Goal: Task Accomplishment & Management: Manage account settings

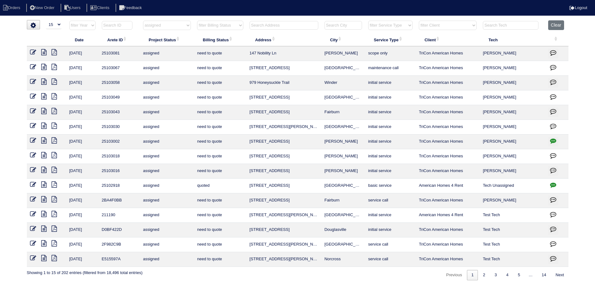
select select "15"
select select "assigned"
click at [293, 23] on input "text" at bounding box center [284, 25] width 69 height 9
click at [160, 27] on select "filter Project Status -- Any Project Status -- new order assigned in progress f…" at bounding box center [167, 25] width 48 height 9
select select
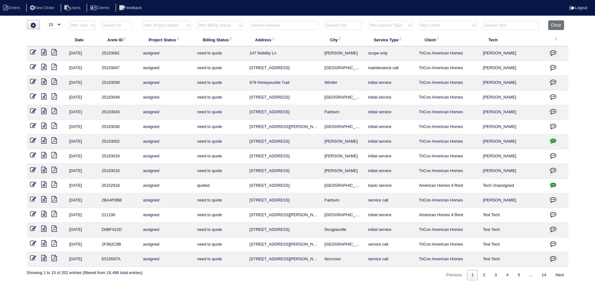
click at [143, 21] on select "filter Project Status -- Any Project Status -- new order assigned in progress f…" at bounding box center [167, 25] width 48 height 9
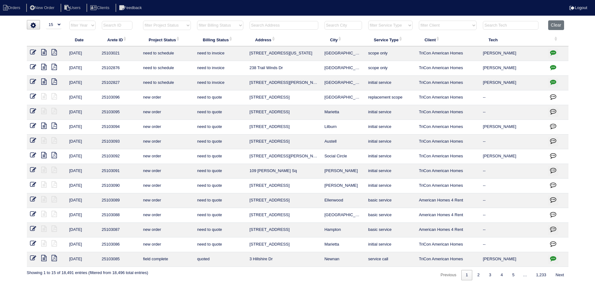
click at [291, 23] on input "text" at bounding box center [284, 25] width 69 height 9
click at [266, 25] on input "text" at bounding box center [284, 25] width 69 height 9
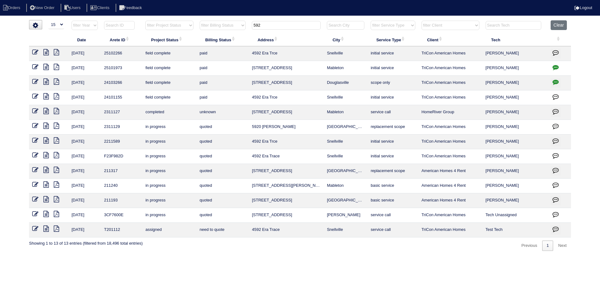
drag, startPoint x: 267, startPoint y: 26, endPoint x: 260, endPoint y: 25, distance: 6.9
click at [260, 25] on input "592" at bounding box center [286, 25] width 69 height 9
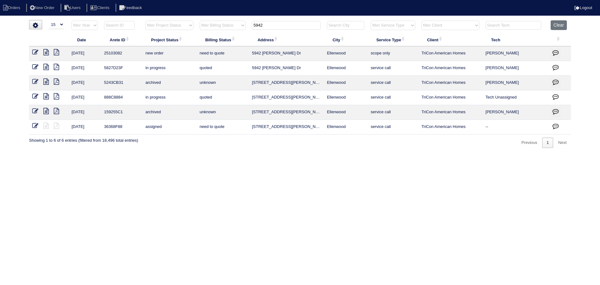
type input "5942"
click at [34, 50] on icon at bounding box center [35, 52] width 6 height 6
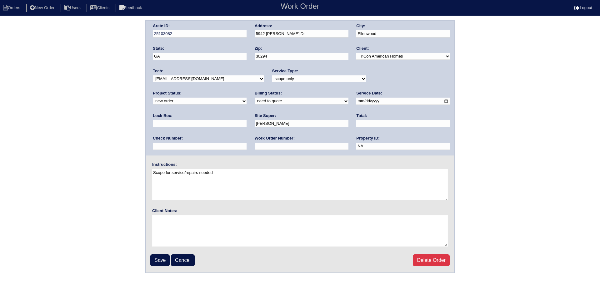
click at [194, 80] on select "-select- aretesmg+backup-tech@gmail.com benjohnholt88@gmail.com callisonhvac@ya…" at bounding box center [208, 78] width 111 height 7
drag, startPoint x: 377, startPoint y: 78, endPoint x: 377, endPoint y: 82, distance: 3.7
click at [246, 97] on select "new order assigned in progress field complete need to schedule admin review arc…" at bounding box center [200, 100] width 94 height 7
select select "assigned"
click at [246, 97] on select "new order assigned in progress field complete need to schedule admin review arc…" at bounding box center [200, 100] width 94 height 7
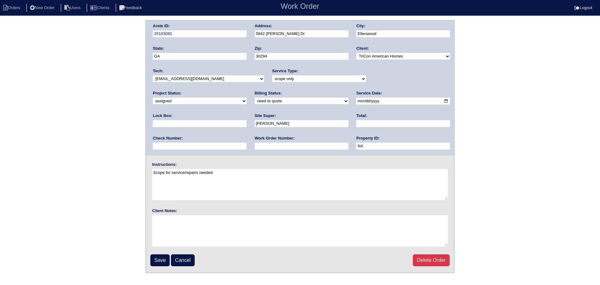
click at [356, 100] on input "2025-08-19" at bounding box center [403, 100] width 94 height 7
type input "2025-08-21"
click at [162, 260] on input "Save" at bounding box center [159, 260] width 19 height 12
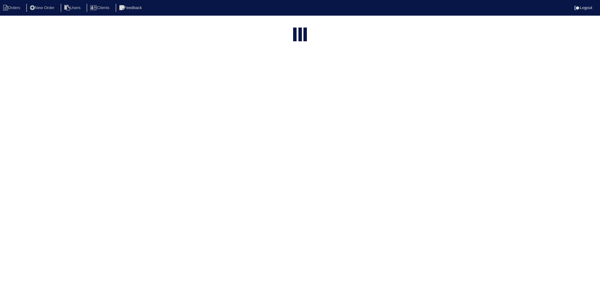
select select "15"
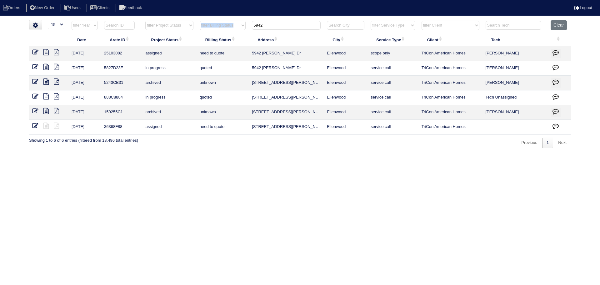
drag, startPoint x: 281, startPoint y: 29, endPoint x: 220, endPoint y: 21, distance: 62.3
click at [219, 20] on tr "filter Year -- Any Year -- 2025 2024 2023 2022 2021 2020 2019 filter Project St…" at bounding box center [300, 26] width 542 height 13
click at [289, 21] on input "5942" at bounding box center [286, 25] width 69 height 9
click at [286, 23] on input "5942" at bounding box center [286, 25] width 69 height 9
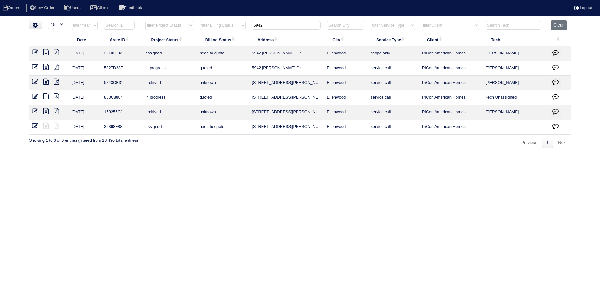
click at [285, 23] on input "5942" at bounding box center [286, 25] width 69 height 9
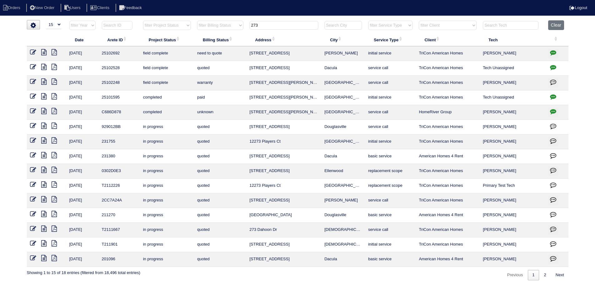
type input "273"
click at [552, 54] on icon "button" at bounding box center [553, 52] width 6 height 6
type textarea "7/30/25 - No electricty - emailed site super - need to return - rk 8/5/25 - Sti…"
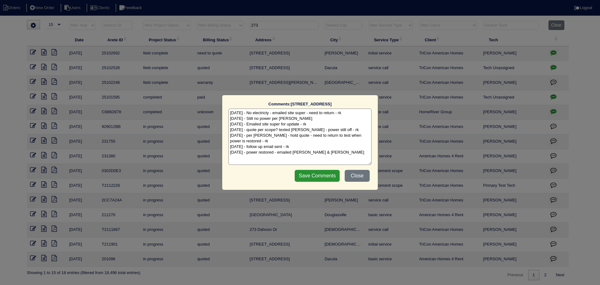
click at [552, 54] on div "Comments: 273 Enfield Ln The comments on file have changed since you started ed…" at bounding box center [300, 142] width 600 height 285
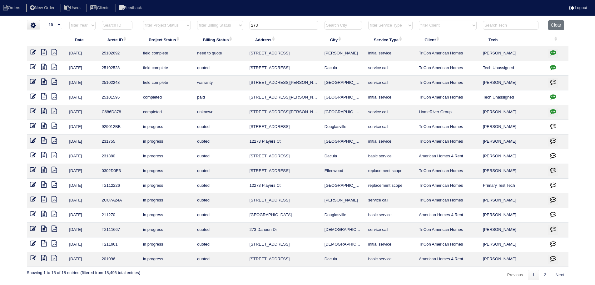
click at [31, 53] on icon at bounding box center [33, 52] width 6 height 6
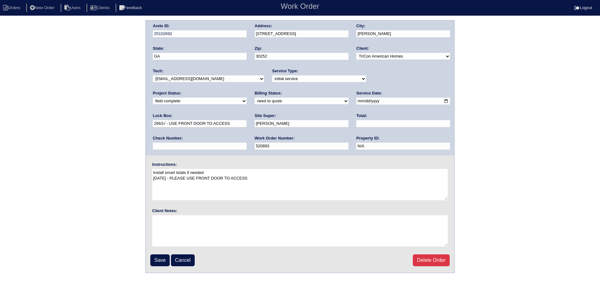
click at [246, 97] on select "new order assigned in progress field complete need to schedule admin review arc…" at bounding box center [200, 100] width 94 height 7
drag, startPoint x: 379, startPoint y: 74, endPoint x: 380, endPoint y: 78, distance: 3.5
click at [246, 90] on div "Project Status: new order assigned in progress field complete need to schedule …" at bounding box center [200, 98] width 94 height 17
click at [246, 97] on select "new order assigned in progress field complete need to schedule admin review arc…" at bounding box center [200, 100] width 94 height 7
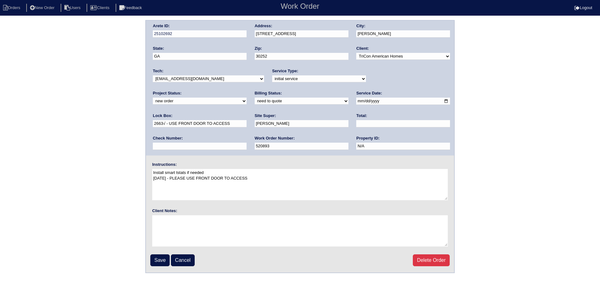
select select "assigned"
click at [246, 97] on select "new order assigned in progress field complete need to schedule admin review arc…" at bounding box center [200, 100] width 94 height 7
click at [356, 102] on input "2025-08-05" at bounding box center [403, 100] width 94 height 7
type input "2025-08-21"
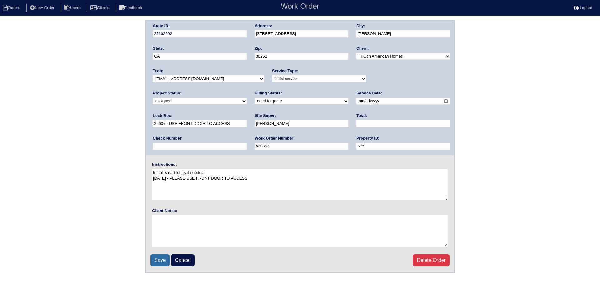
click at [158, 265] on input "Save" at bounding box center [159, 260] width 19 height 12
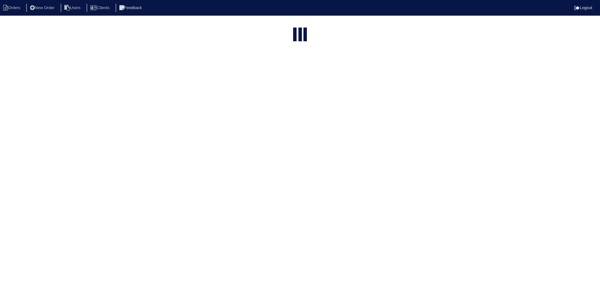
select select "15"
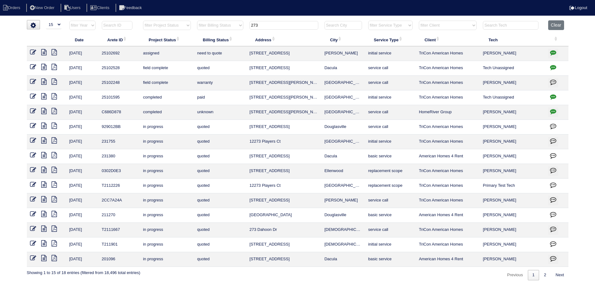
click at [300, 26] on input "273" at bounding box center [284, 25] width 69 height 9
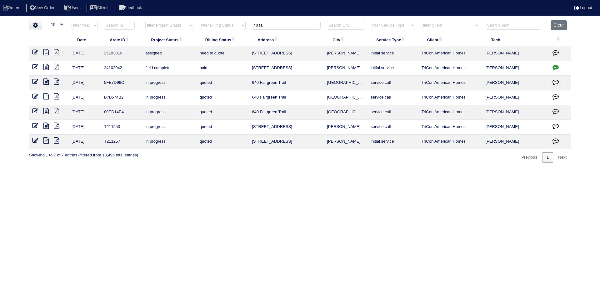
type input "40 fai"
click at [35, 52] on icon at bounding box center [35, 52] width 6 height 6
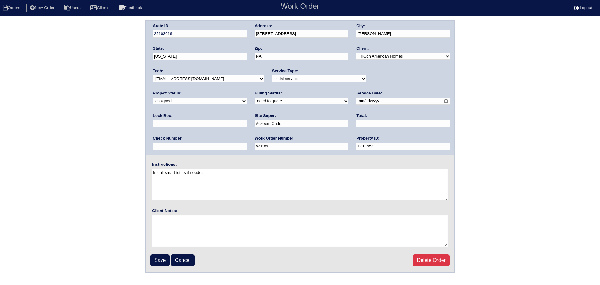
click at [180, 77] on select "-select- [EMAIL_ADDRESS][DOMAIN_NAME] [EMAIL_ADDRESS][DOMAIN_NAME] [EMAIL_ADDRE…" at bounding box center [208, 78] width 111 height 7
select select "36"
click at [153, 75] on select "-select- [EMAIL_ADDRESS][DOMAIN_NAME] [EMAIL_ADDRESS][DOMAIN_NAME] [EMAIL_ADDRE…" at bounding box center [208, 78] width 111 height 7
click at [356, 100] on input "[DATE]" at bounding box center [403, 100] width 94 height 7
type input "[DATE]"
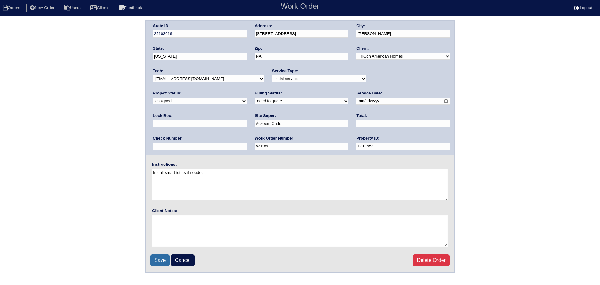
click at [165, 255] on input "Save" at bounding box center [159, 260] width 19 height 12
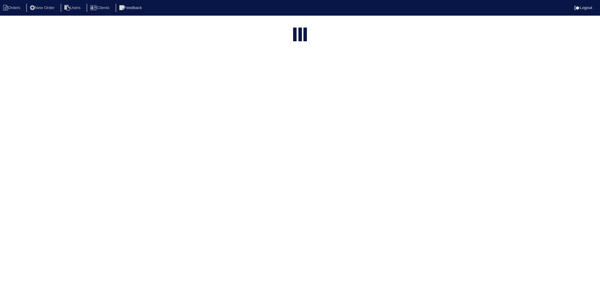
select select "15"
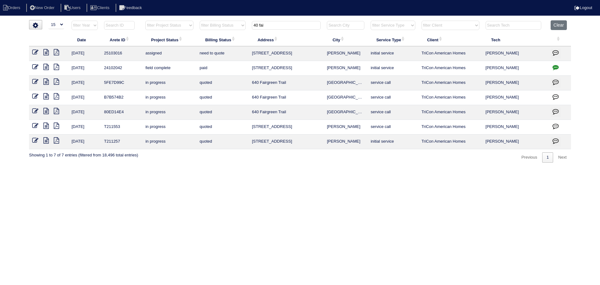
drag, startPoint x: 261, startPoint y: 27, endPoint x: 234, endPoint y: 27, distance: 27.5
click at [234, 27] on tr "filter Year -- Any Year -- 2025 2024 2023 2022 2021 2020 2019 filter Project St…" at bounding box center [300, 26] width 542 height 13
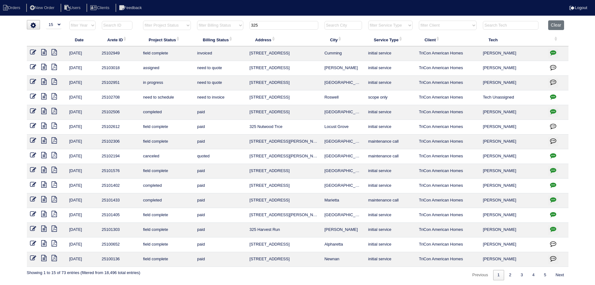
type input "325"
click at [32, 65] on icon at bounding box center [33, 67] width 6 height 6
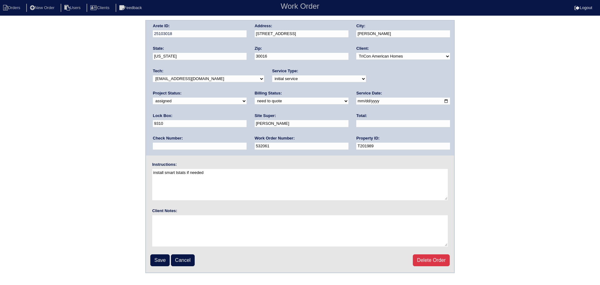
drag, startPoint x: 399, startPoint y: 77, endPoint x: 396, endPoint y: 80, distance: 4.3
click at [246, 97] on select "new order assigned in progress field complete need to schedule admin review arc…" at bounding box center [200, 100] width 94 height 7
click at [356, 98] on div "Service Date: 2025-08-18" at bounding box center [403, 98] width 94 height 17
click at [356, 98] on input "2025-08-18" at bounding box center [403, 100] width 94 height 7
drag, startPoint x: 344, startPoint y: 99, endPoint x: 342, endPoint y: 110, distance: 11.1
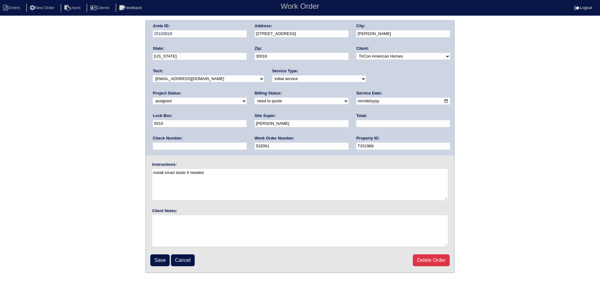
click at [356, 99] on input "2025-08-18" at bounding box center [403, 100] width 94 height 7
type input "2025-08-21"
click at [201, 82] on select "-select- aretesmg+backup-tech@gmail.com benjohnholt88@gmail.com callisonhvac@ya…" at bounding box center [208, 78] width 111 height 7
select select "36"
click at [153, 75] on select "-select- aretesmg+backup-tech@gmail.com benjohnholt88@gmail.com callisonhvac@ya…" at bounding box center [208, 78] width 111 height 7
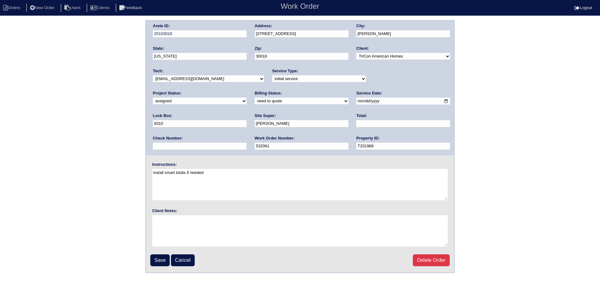
click at [164, 265] on fieldset "Arete ID: 25103018 Address: 325 Wisteria Blvd City: Covington State: Georgia Zi…" at bounding box center [300, 146] width 308 height 251
click at [162, 259] on input "Save" at bounding box center [159, 260] width 19 height 12
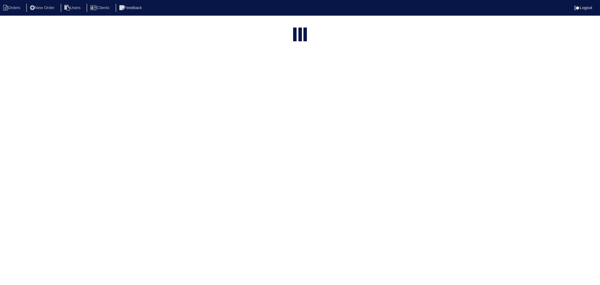
select select "15"
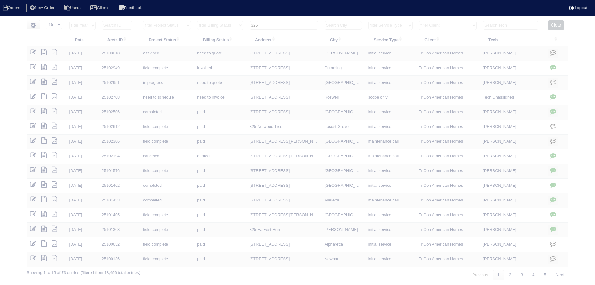
drag, startPoint x: 227, startPoint y: 24, endPoint x: 213, endPoint y: 24, distance: 14.1
click at [213, 24] on tr "filter Year -- Any Year -- 2025 2024 2023 2022 2021 2020 2019 filter Project St…" at bounding box center [298, 26] width 542 height 13
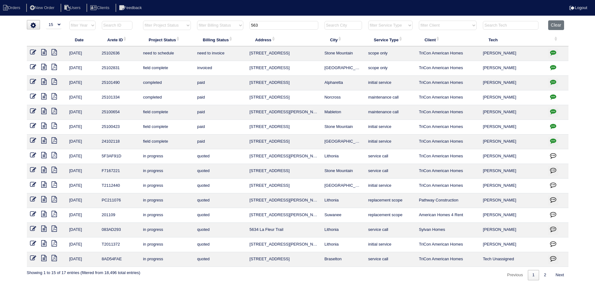
type input "563"
click at [30, 52] on icon at bounding box center [33, 52] width 6 height 6
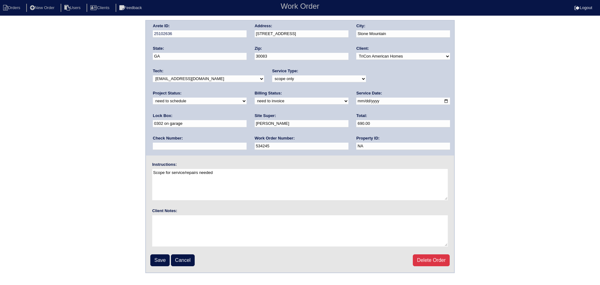
click at [246, 97] on select "new order assigned in progress field complete need to schedule admin review arc…" at bounding box center [200, 100] width 94 height 7
select select "assigned"
click at [246, 97] on select "new order assigned in progress field complete need to schedule admin review arc…" at bounding box center [200, 100] width 94 height 7
click at [356, 100] on input "2025-08-20" at bounding box center [403, 100] width 94 height 7
type input "[DATE]"
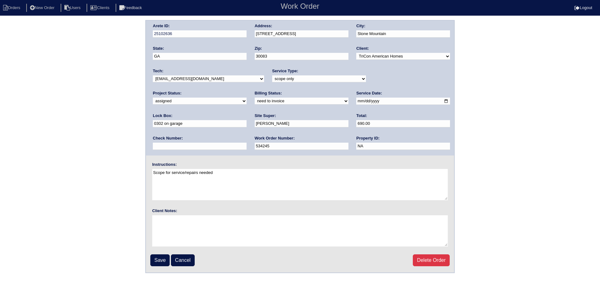
click at [194, 79] on select "-select- aretesmg+backup-tech@gmail.com benjohnholt88@gmail.com callisonhvac@ya…" at bounding box center [208, 78] width 111 height 7
select select "36"
click at [153, 75] on select "-select- aretesmg+backup-tech@gmail.com benjohnholt88@gmail.com callisonhvac@ya…" at bounding box center [208, 78] width 111 height 7
click at [158, 261] on input "Save" at bounding box center [159, 260] width 19 height 12
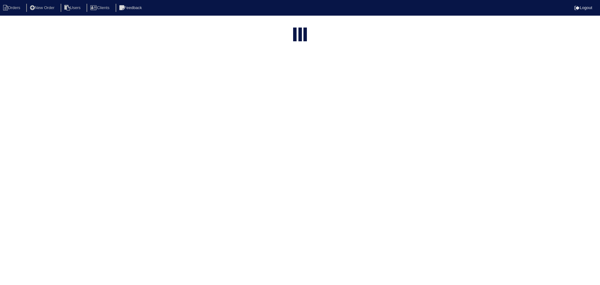
select select "15"
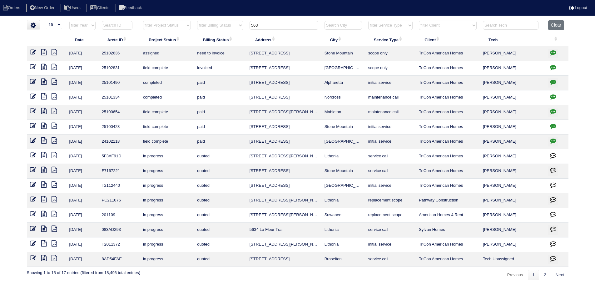
drag, startPoint x: 287, startPoint y: 26, endPoint x: 209, endPoint y: 23, distance: 78.1
click at [208, 23] on tr "filter Year -- Any Year -- 2025 2024 2023 2022 2021 2020 2019 filter Project St…" at bounding box center [298, 26] width 542 height 13
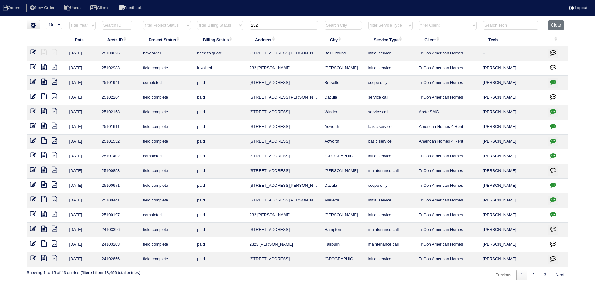
type input "232"
click at [34, 52] on icon at bounding box center [33, 52] width 6 height 6
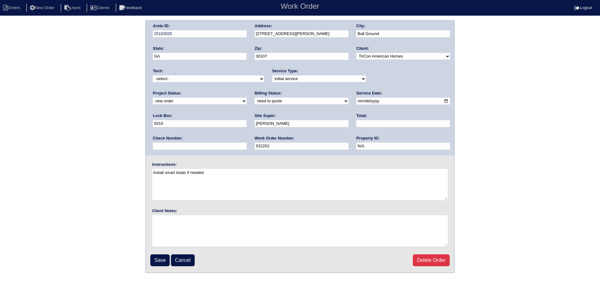
drag, startPoint x: 233, startPoint y: 77, endPoint x: 228, endPoint y: 82, distance: 6.4
click at [232, 77] on select "-select- aretesmg+backup-tech@gmail.com benjohnholt88@gmail.com callisonhvac@ya…" at bounding box center [208, 78] width 111 height 7
select select "151"
click at [153, 75] on select "-select- aretesmg+backup-tech@gmail.com benjohnholt88@gmail.com callisonhvac@ya…" at bounding box center [208, 78] width 111 height 7
drag, startPoint x: 406, startPoint y: 77, endPoint x: 398, endPoint y: 82, distance: 9.5
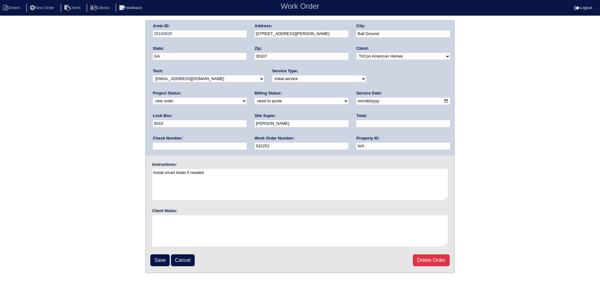
click at [246, 97] on select "new order assigned in progress field complete need to schedule admin review arc…" at bounding box center [200, 100] width 94 height 7
select select "assigned"
click at [246, 97] on select "new order assigned in progress field complete need to schedule admin review arc…" at bounding box center [200, 100] width 94 height 7
click at [356, 100] on input "2025-08-14" at bounding box center [403, 100] width 94 height 7
type input "[DATE]"
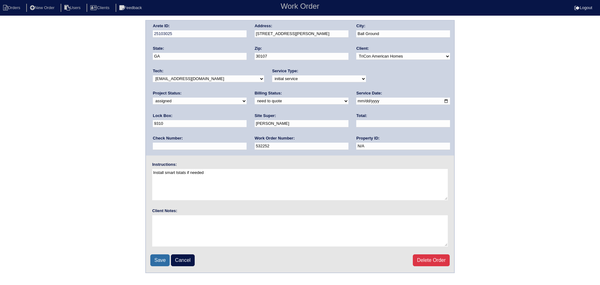
click at [158, 260] on input "Save" at bounding box center [159, 260] width 19 height 12
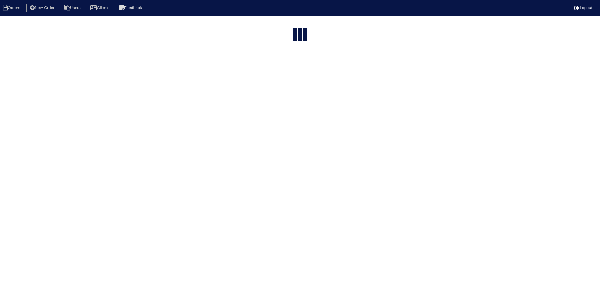
select select "15"
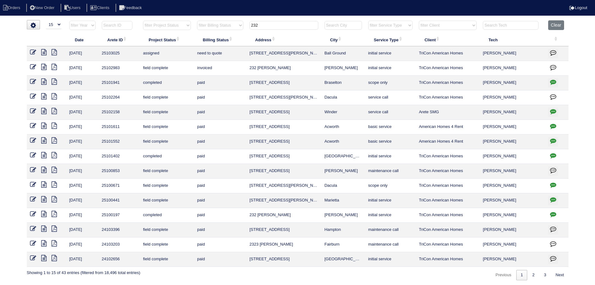
drag, startPoint x: 300, startPoint y: 24, endPoint x: 216, endPoint y: 21, distance: 83.8
click at [216, 21] on tr "filter Year -- Any Year -- 2025 2024 2023 2022 2021 2020 2019 filter Project St…" at bounding box center [298, 26] width 542 height 13
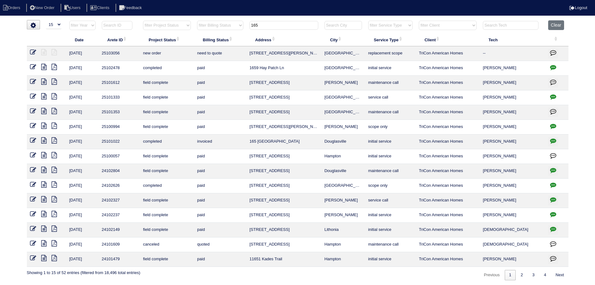
type input "165"
click at [31, 50] on icon at bounding box center [33, 52] width 6 height 6
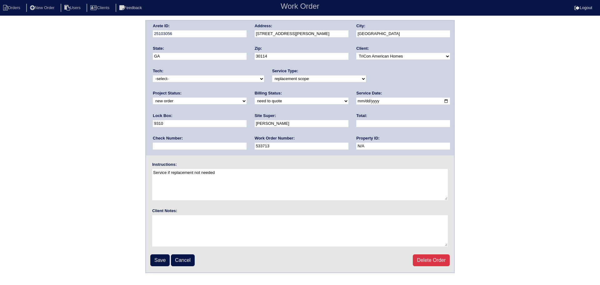
drag, startPoint x: 402, startPoint y: 78, endPoint x: 391, endPoint y: 82, distance: 12.0
click at [246, 97] on select "new order assigned in progress field complete need to schedule admin review arc…" at bounding box center [200, 100] width 94 height 7
select select "assigned"
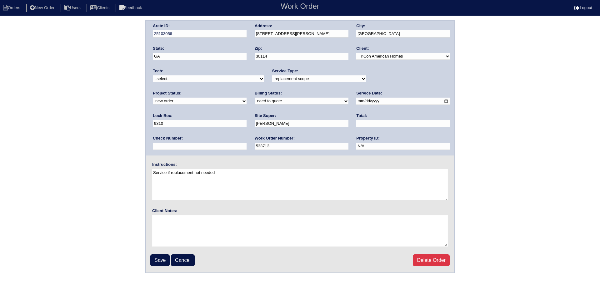
click at [246, 97] on select "new order assigned in progress field complete need to schedule admin review arc…" at bounding box center [200, 100] width 94 height 7
click at [356, 101] on input "[DATE]" at bounding box center [403, 100] width 94 height 7
type input "[DATE]"
click at [218, 77] on select "-select- [EMAIL_ADDRESS][DOMAIN_NAME] [EMAIL_ADDRESS][DOMAIN_NAME] [EMAIL_ADDRE…" at bounding box center [208, 78] width 111 height 7
select select "151"
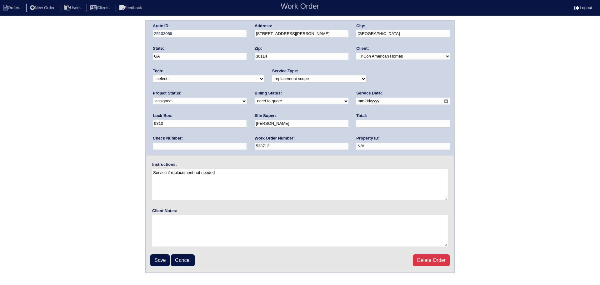
click at [153, 75] on select "-select- aretesmg+backup-tech@gmail.com benjohnholt88@gmail.com callisonhvac@ya…" at bounding box center [208, 78] width 111 height 7
click at [156, 260] on input "Save" at bounding box center [159, 260] width 19 height 12
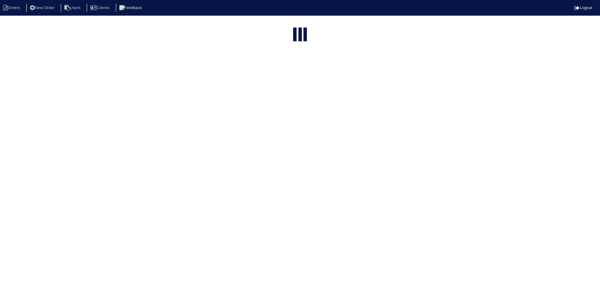
select select "15"
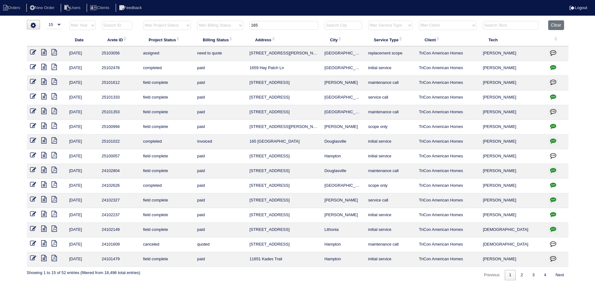
drag, startPoint x: 307, startPoint y: 25, endPoint x: 229, endPoint y: 22, distance: 78.2
click at [229, 22] on tr "filter Year -- Any Year -- 2025 2024 2023 2022 2021 2020 2019 filter Project St…" at bounding box center [298, 26] width 542 height 13
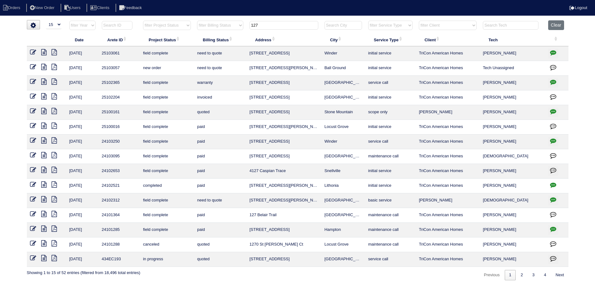
type input "127"
click at [33, 69] on icon at bounding box center [33, 67] width 6 height 6
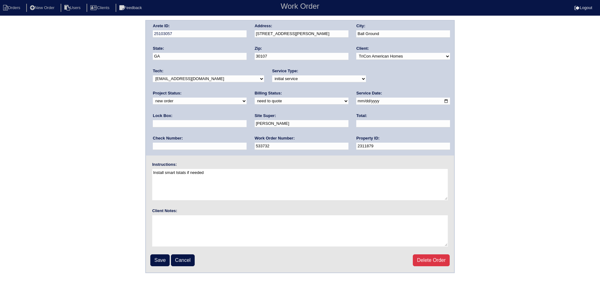
drag, startPoint x: 403, startPoint y: 81, endPoint x: 395, endPoint y: 82, distance: 8.2
click at [246, 97] on select "new order assigned in progress field complete need to schedule admin review arc…" at bounding box center [200, 100] width 94 height 7
select select "assigned"
click at [246, 97] on select "new order assigned in progress field complete need to schedule admin review arc…" at bounding box center [200, 100] width 94 height 7
click at [356, 104] on input "2025-08-18" at bounding box center [403, 100] width 94 height 7
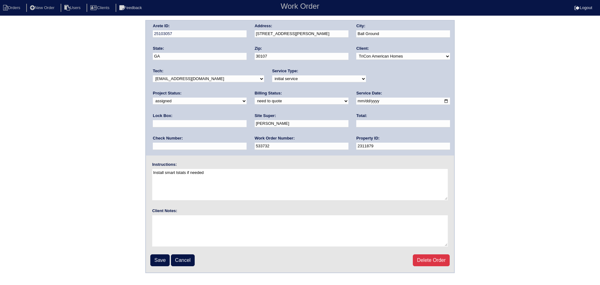
type input "2025-08-21"
click at [217, 80] on select "-select- aretesmg+backup-tech@gmail.com benjohnholt88@gmail.com callisonhvac@ya…" at bounding box center [208, 78] width 111 height 7
click at [153, 75] on select "-select- aretesmg+backup-tech@gmail.com benjohnholt88@gmail.com callisonhvac@ya…" at bounding box center [208, 78] width 111 height 7
click at [196, 82] on select "-select- aretesmg+backup-tech@gmail.com benjohnholt88@gmail.com callisonhvac@ya…" at bounding box center [208, 78] width 111 height 7
select select "151"
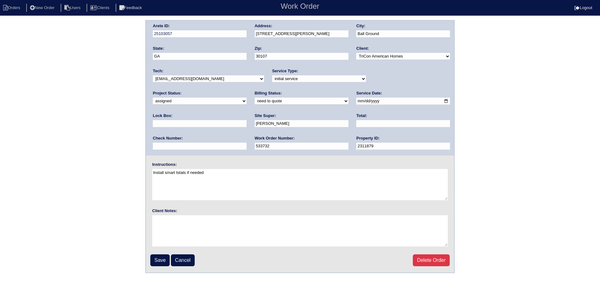
click at [153, 75] on select "-select- aretesmg+backup-tech@gmail.com benjohnholt88@gmail.com callisonhvac@ya…" at bounding box center [208, 78] width 111 height 7
click at [160, 261] on input "Save" at bounding box center [159, 260] width 19 height 12
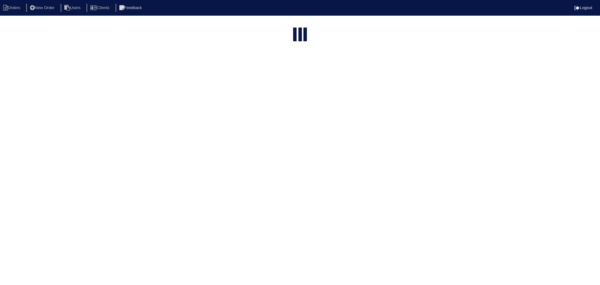
select select "15"
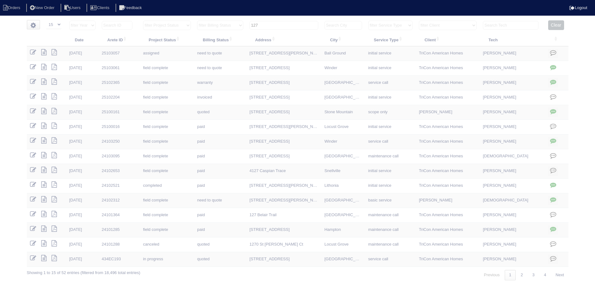
click at [281, 20] on th "127" at bounding box center [283, 26] width 75 height 13
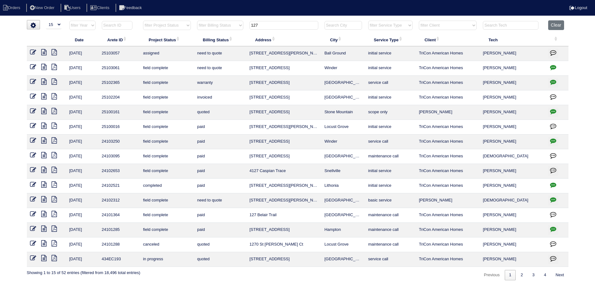
click at [274, 23] on input "127" at bounding box center [284, 25] width 69 height 9
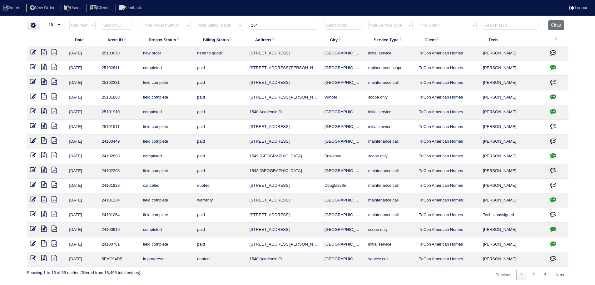
type input "154"
click at [35, 53] on icon at bounding box center [33, 52] width 6 height 6
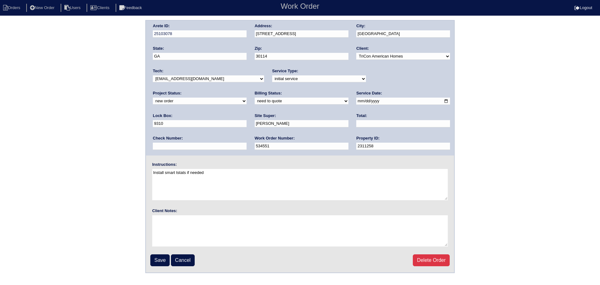
click at [246, 97] on select "new order assigned in progress field complete need to schedule admin review arc…" at bounding box center [200, 100] width 94 height 7
select select "assigned"
click at [246, 97] on select "new order assigned in progress field complete need to schedule admin review arc…" at bounding box center [200, 100] width 94 height 7
click at [356, 100] on input "[DATE]" at bounding box center [403, 100] width 94 height 7
type input "[DATE]"
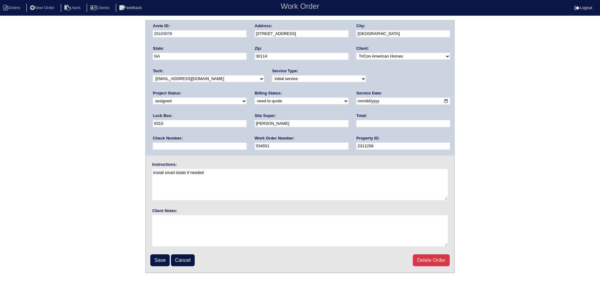
click at [206, 81] on select "-select- [EMAIL_ADDRESS][DOMAIN_NAME] [EMAIL_ADDRESS][DOMAIN_NAME] [EMAIL_ADDRE…" at bounding box center [208, 78] width 111 height 7
select select "151"
click at [153, 75] on select "-select- [EMAIL_ADDRESS][DOMAIN_NAME] [EMAIL_ADDRESS][DOMAIN_NAME] [EMAIL_ADDRE…" at bounding box center [208, 78] width 111 height 7
click at [162, 267] on fieldset "Arete ID: 25103078 Address: [STREET_ADDRESS] City: [GEOGRAPHIC_DATA] State: [GE…" at bounding box center [300, 146] width 308 height 251
click at [162, 266] on fieldset "Arete ID: 25103078 Address: [STREET_ADDRESS] City: [GEOGRAPHIC_DATA] State: [GE…" at bounding box center [300, 146] width 308 height 251
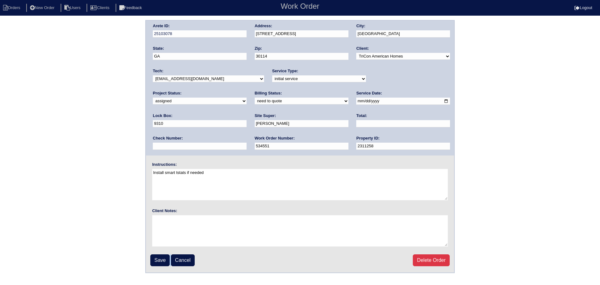
click at [162, 265] on fieldset "Arete ID: 25103078 Address: [STREET_ADDRESS] City: [GEOGRAPHIC_DATA] State: [GE…" at bounding box center [300, 146] width 308 height 251
click at [163, 265] on input "Save" at bounding box center [159, 260] width 19 height 12
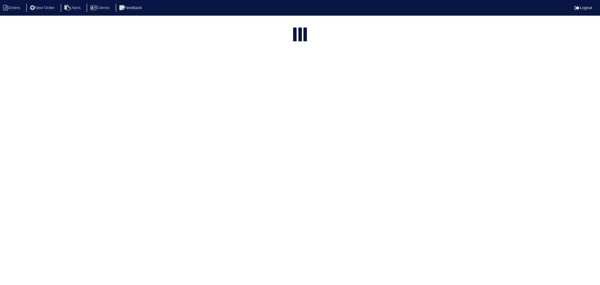
select select "15"
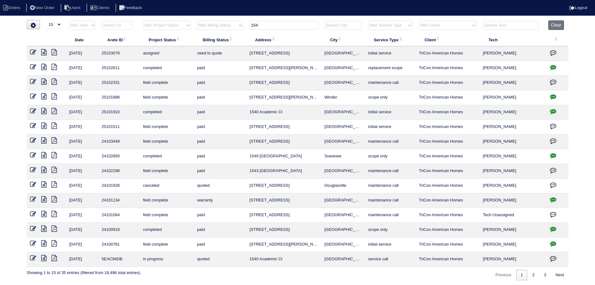
click at [300, 22] on input "154" at bounding box center [284, 25] width 69 height 9
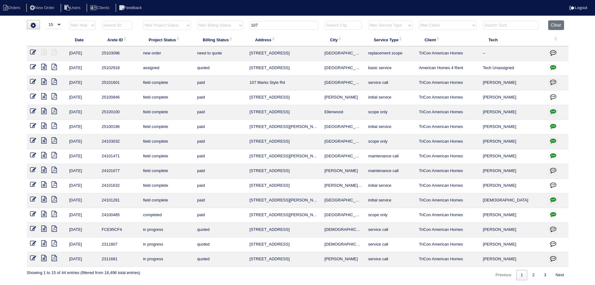
type input "107"
click at [35, 51] on icon at bounding box center [33, 52] width 6 height 6
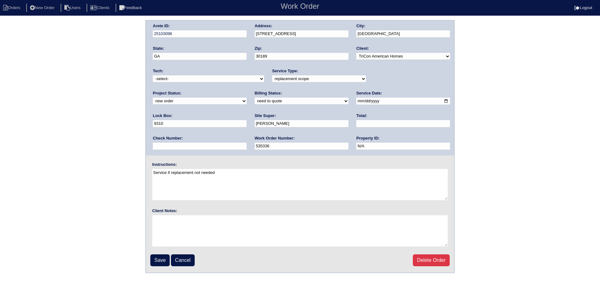
drag, startPoint x: 196, startPoint y: 80, endPoint x: 193, endPoint y: 82, distance: 3.5
click at [196, 80] on select "-select- [EMAIL_ADDRESS][DOMAIN_NAME] [EMAIL_ADDRESS][DOMAIN_NAME] [EMAIL_ADDRE…" at bounding box center [208, 78] width 111 height 7
select select "151"
click at [153, 75] on select "-select- [EMAIL_ADDRESS][DOMAIN_NAME] [EMAIL_ADDRESS][DOMAIN_NAME] [EMAIL_ADDRE…" at bounding box center [208, 78] width 111 height 7
click at [246, 97] on select "new order assigned in progress field complete need to schedule admin review arc…" at bounding box center [200, 100] width 94 height 7
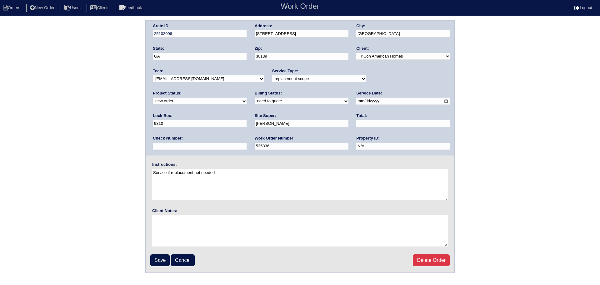
select select "assigned"
click at [246, 97] on select "new order assigned in progress field complete need to schedule admin review arc…" at bounding box center [200, 100] width 94 height 7
click at [356, 100] on input "[DATE]" at bounding box center [403, 100] width 94 height 7
type input "[DATE]"
click at [161, 260] on input "Save" at bounding box center [159, 260] width 19 height 12
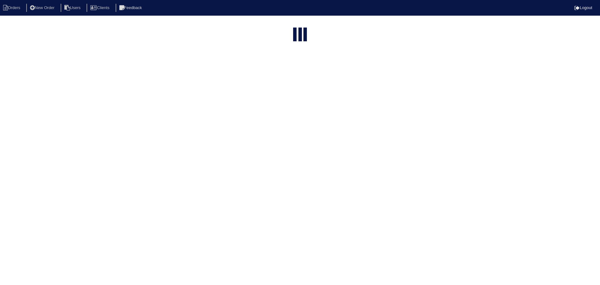
select select "15"
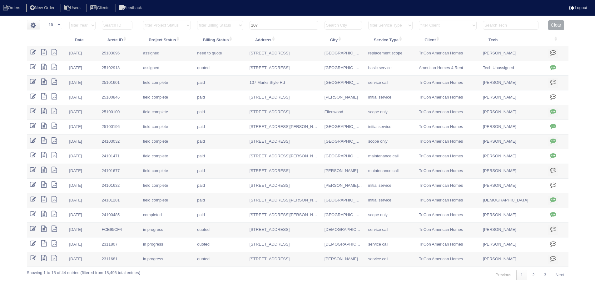
click at [272, 26] on input "107" at bounding box center [284, 25] width 69 height 9
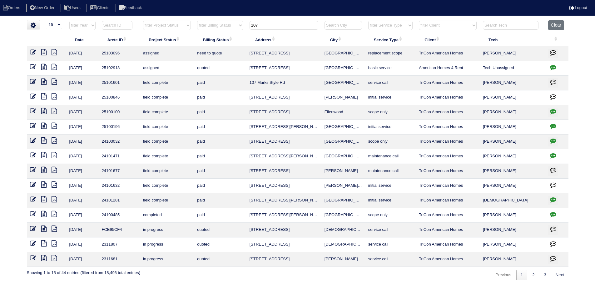
click at [272, 26] on input "107" at bounding box center [284, 25] width 69 height 9
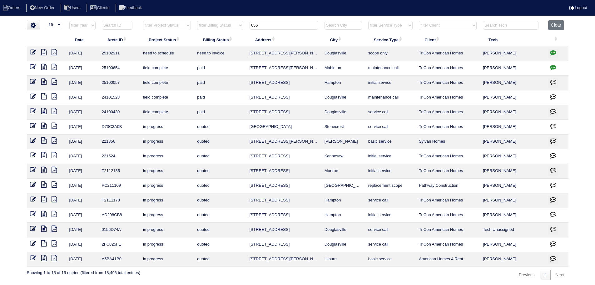
type input "656"
click at [35, 52] on icon at bounding box center [33, 52] width 6 height 6
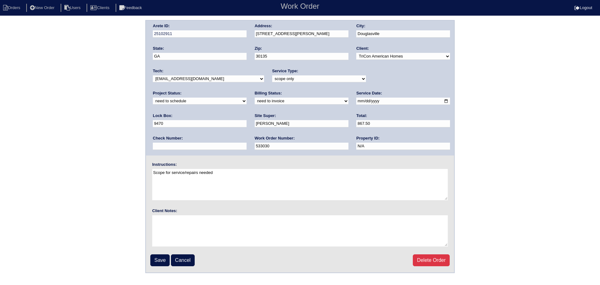
click at [192, 83] on div "Tech: -select- aretesmg+backup-tech@gmail.com benjohnholt88@gmail.com callisonh…" at bounding box center [208, 76] width 111 height 17
drag, startPoint x: 382, startPoint y: 81, endPoint x: 383, endPoint y: 96, distance: 15.0
click at [383, 96] on div "Arete ID: 25102911 Address: 6561 Squire Pl City: Douglasville State: GA Zip: 30…" at bounding box center [300, 88] width 308 height 135
select select "assigned"
click at [246, 97] on select "new order assigned in progress field complete need to schedule admin review arc…" at bounding box center [200, 100] width 94 height 7
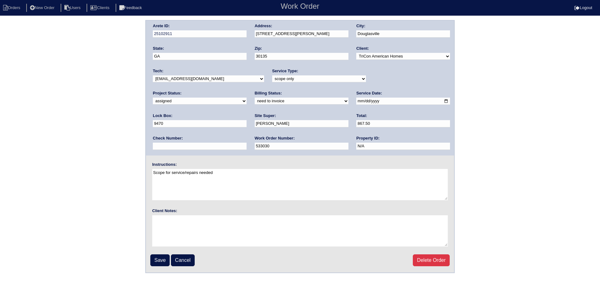
click at [356, 102] on input "2025-08-16" at bounding box center [403, 100] width 94 height 7
type input "2025-08-21"
click at [157, 261] on input "Save" at bounding box center [159, 260] width 19 height 12
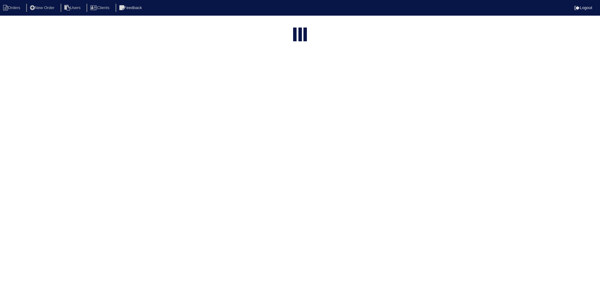
select select "15"
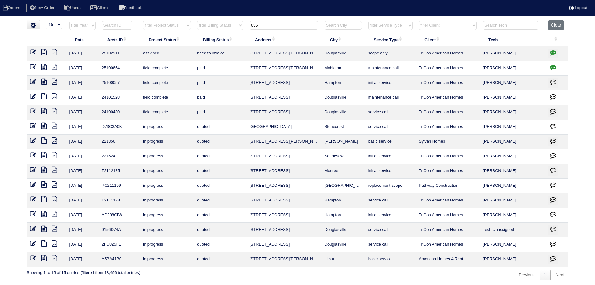
click at [270, 26] on input "656" at bounding box center [284, 25] width 69 height 9
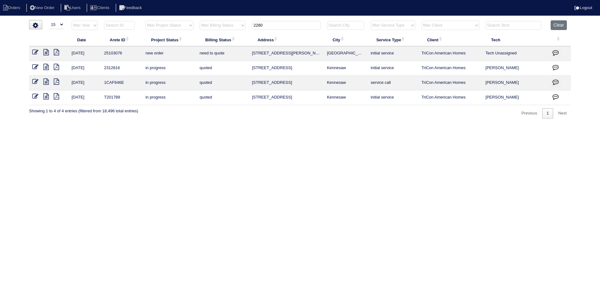
type input "2280"
click at [33, 49] on icon at bounding box center [35, 52] width 6 height 6
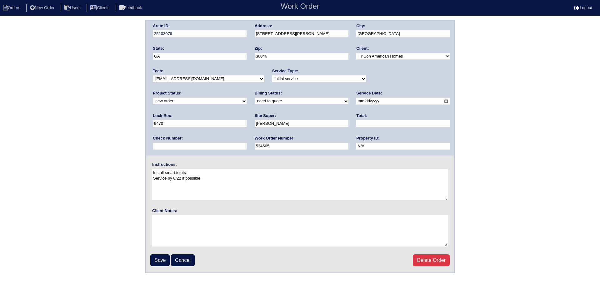
click at [246, 97] on select "new order assigned in progress field complete need to schedule admin review arc…" at bounding box center [200, 100] width 94 height 7
select select "assigned"
click at [246, 97] on select "new order assigned in progress field complete need to schedule admin review arc…" at bounding box center [200, 100] width 94 height 7
click at [356, 100] on input "[DATE]" at bounding box center [403, 100] width 94 height 7
type input "[DATE]"
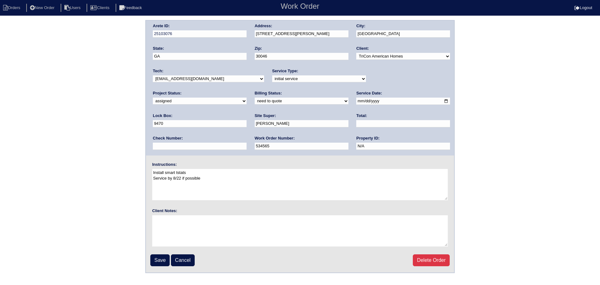
click at [214, 77] on select "-select- [EMAIL_ADDRESS][DOMAIN_NAME] [EMAIL_ADDRESS][DOMAIN_NAME] [EMAIL_ADDRE…" at bounding box center [208, 78] width 111 height 7
select select "27"
click at [153, 75] on select "-select- [EMAIL_ADDRESS][DOMAIN_NAME] [EMAIL_ADDRESS][DOMAIN_NAME] [EMAIL_ADDRE…" at bounding box center [208, 78] width 111 height 7
click at [161, 262] on input "Save" at bounding box center [159, 260] width 19 height 12
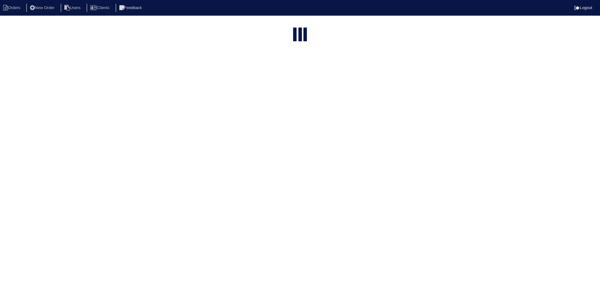
select select "15"
click at [286, 23] on html "Orders New Order Users Clients Feedback Logout Orders New Order Users Clients M…" at bounding box center [300, 87] width 600 height 174
click at [286, 71] on input "2280" at bounding box center [286, 75] width 69 height 9
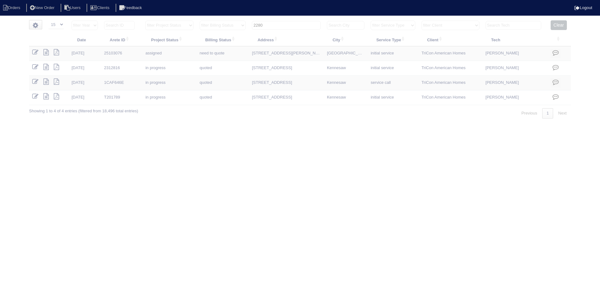
click at [286, 23] on input "2280" at bounding box center [286, 25] width 69 height 9
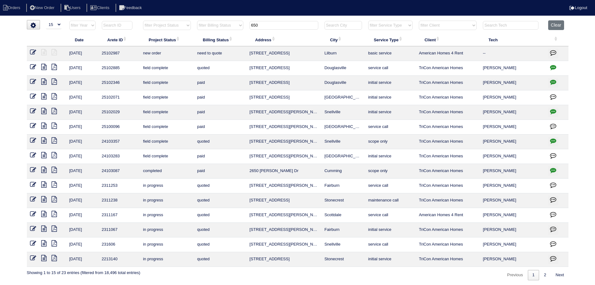
type input "650"
click at [33, 52] on icon at bounding box center [33, 52] width 6 height 6
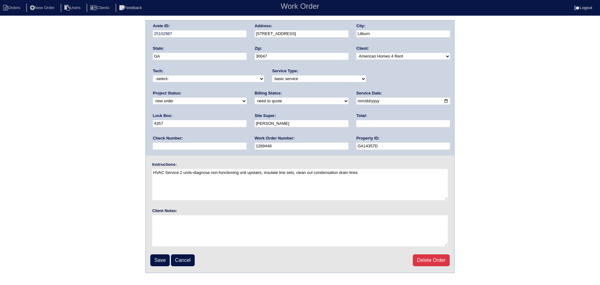
click at [246, 97] on select "new order assigned in progress field complete need to schedule admin review arc…" at bounding box center [200, 100] width 94 height 7
select select "assigned"
click at [246, 97] on select "new order assigned in progress field complete need to schedule admin review arc…" at bounding box center [200, 100] width 94 height 7
click at [356, 100] on input "2025-08-12" at bounding box center [403, 100] width 94 height 7
type input "[DATE]"
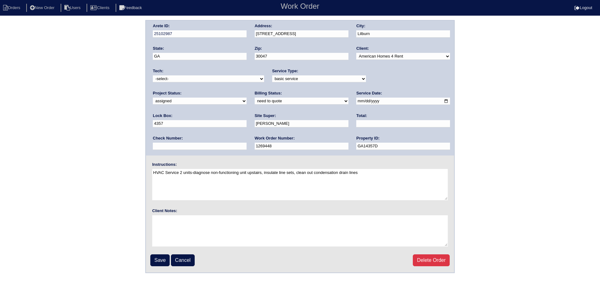
click at [204, 80] on select "-select- aretesmg+backup-tech@gmail.com benjohnholt88@gmail.com callisonhvac@ya…" at bounding box center [208, 78] width 111 height 7
select select "27"
click at [153, 75] on select "-select- aretesmg+backup-tech@gmail.com benjohnholt88@gmail.com callisonhvac@ya…" at bounding box center [208, 78] width 111 height 7
drag, startPoint x: 156, startPoint y: 251, endPoint x: 156, endPoint y: 257, distance: 5.6
click at [156, 251] on fieldset "Arete ID: 25102987 Address: 650 Walnut Creek Dr NW City: Lilburn State: GA Zip:…" at bounding box center [300, 146] width 308 height 251
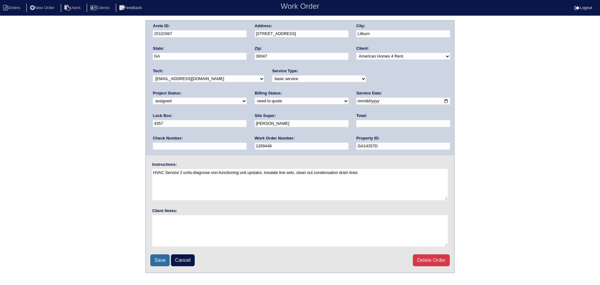
click at [156, 258] on input "Save" at bounding box center [159, 260] width 19 height 12
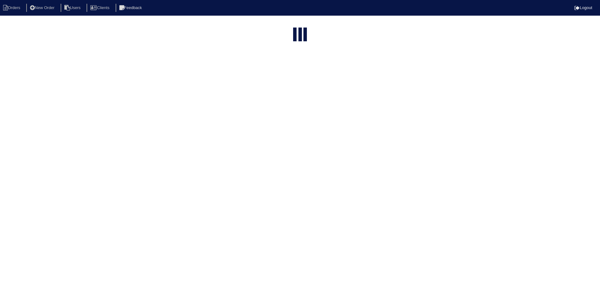
select select "15"
click at [290, 71] on input "650" at bounding box center [284, 75] width 69 height 9
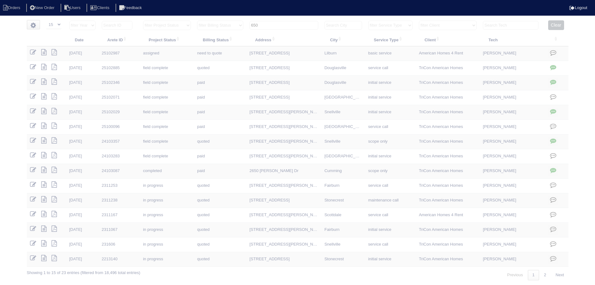
click at [290, 23] on input "650" at bounding box center [284, 25] width 69 height 9
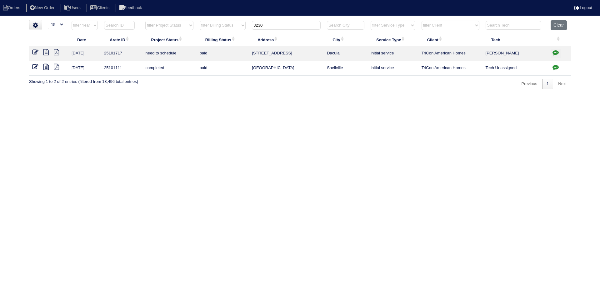
type input "3230"
click at [36, 50] on icon at bounding box center [35, 52] width 6 height 6
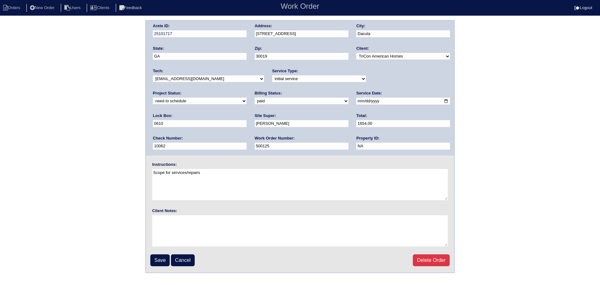
click at [232, 78] on select "-select- [EMAIL_ADDRESS][DOMAIN_NAME] [EMAIL_ADDRESS][DOMAIN_NAME] [EMAIL_ADDRE…" at bounding box center [208, 78] width 111 height 7
select select "27"
click at [153, 75] on select "-select- [EMAIL_ADDRESS][DOMAIN_NAME] [EMAIL_ADDRESS][DOMAIN_NAME] [EMAIL_ADDRE…" at bounding box center [208, 78] width 111 height 7
click at [246, 97] on select "new order assigned in progress field complete need to schedule admin review arc…" at bounding box center [200, 100] width 94 height 7
select select "assigned"
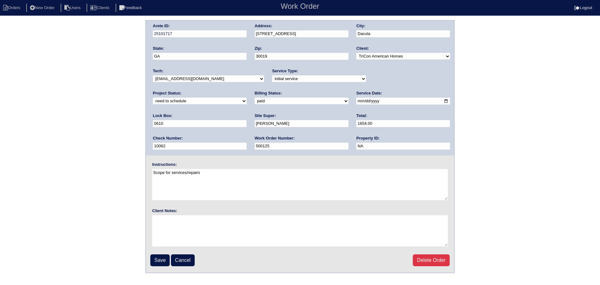
click at [246, 97] on select "new order assigned in progress field complete need to schedule admin review arc…" at bounding box center [200, 100] width 94 height 7
click at [356, 99] on input "[DATE]" at bounding box center [403, 100] width 94 height 7
type input "[DATE]"
click at [162, 259] on input "Save" at bounding box center [159, 260] width 19 height 12
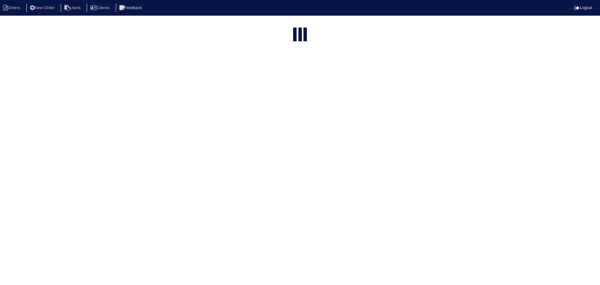
select select "15"
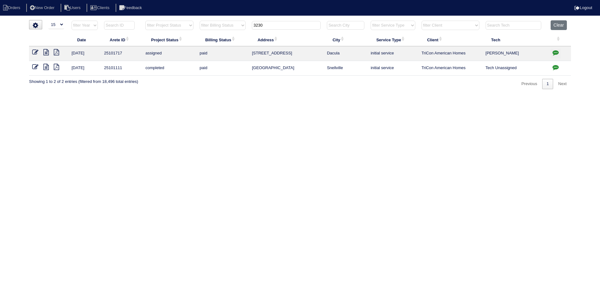
click at [553, 52] on button "button" at bounding box center [555, 53] width 10 height 9
type textarea "[DATE] - emailed Site Super to find out plans for partially finished basement -…"
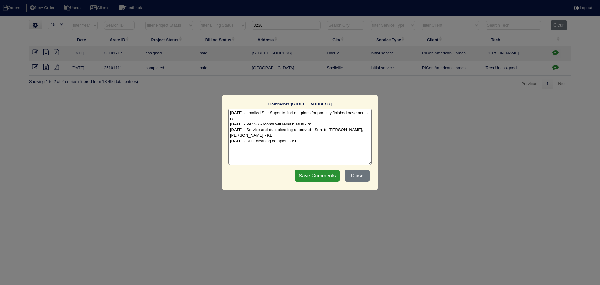
click at [551, 54] on div "Comments: 3230 Indian Shoals Rd The comments on file have changed since you sta…" at bounding box center [300, 142] width 600 height 285
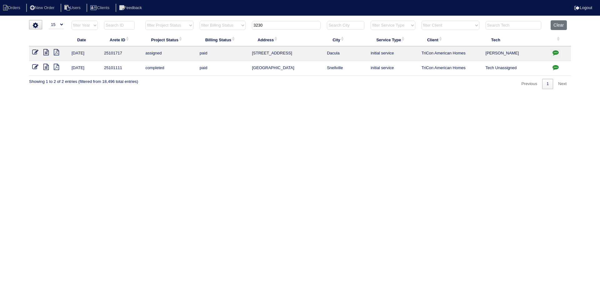
click at [263, 26] on input "3230" at bounding box center [286, 25] width 69 height 9
click at [268, 23] on input "3230" at bounding box center [286, 25] width 69 height 9
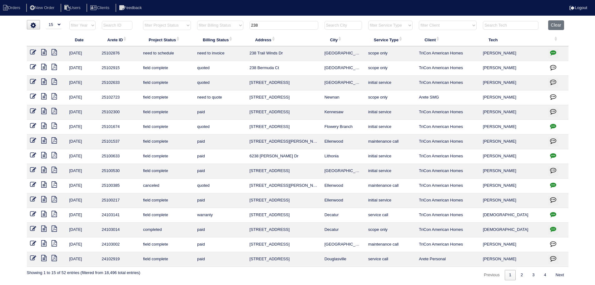
type input "238"
click at [33, 53] on icon at bounding box center [33, 52] width 6 height 6
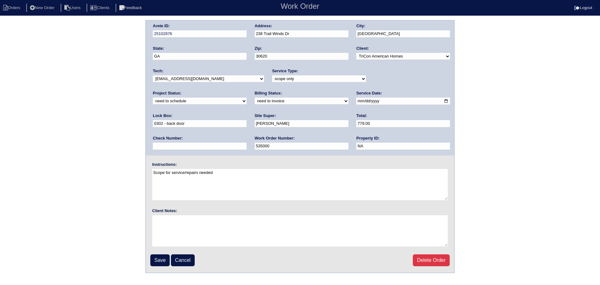
click at [246, 97] on select "new order assigned in progress field complete need to schedule admin review arc…" at bounding box center [200, 100] width 94 height 7
select select "assigned"
click at [246, 97] on select "new order assigned in progress field complete need to schedule admin review arc…" at bounding box center [200, 100] width 94 height 7
click at [200, 78] on select "-select- [EMAIL_ADDRESS][DOMAIN_NAME] [EMAIL_ADDRESS][DOMAIN_NAME] [EMAIL_ADDRE…" at bounding box center [208, 78] width 111 height 7
select select "27"
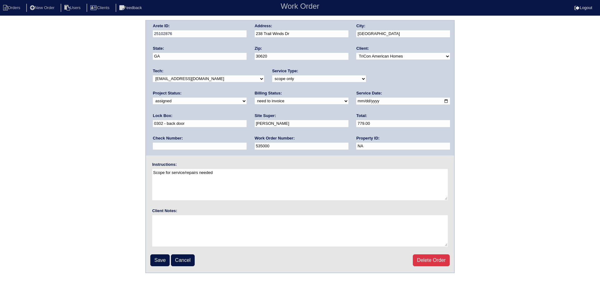
click at [153, 75] on select "-select- [EMAIL_ADDRESS][DOMAIN_NAME] [EMAIL_ADDRESS][DOMAIN_NAME] [EMAIL_ADDRE…" at bounding box center [208, 78] width 111 height 7
click at [356, 103] on input "[DATE]" at bounding box center [403, 100] width 94 height 7
click at [164, 255] on input "Save" at bounding box center [159, 260] width 19 height 12
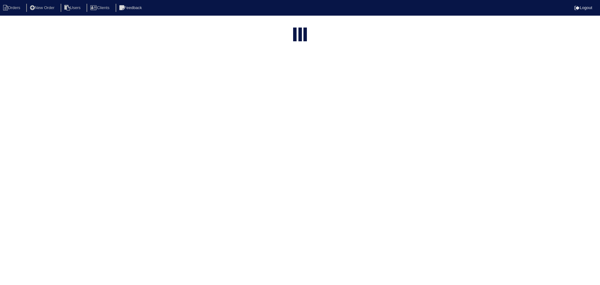
select select "15"
click at [295, 25] on input "238" at bounding box center [284, 25] width 69 height 9
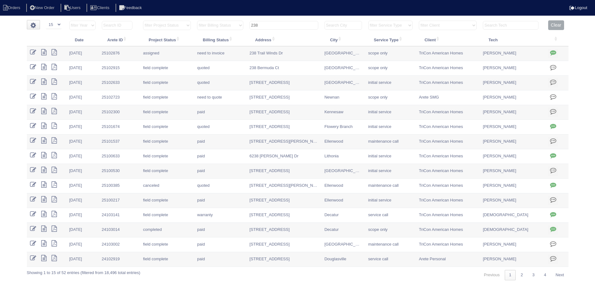
click at [295, 25] on input "238" at bounding box center [284, 25] width 69 height 9
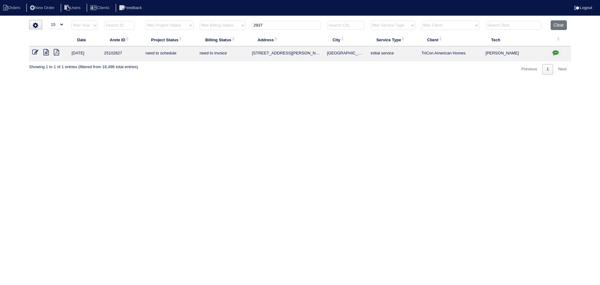
type input "2937"
click at [37, 48] on td at bounding box center [48, 53] width 39 height 15
click at [35, 50] on icon at bounding box center [35, 52] width 6 height 6
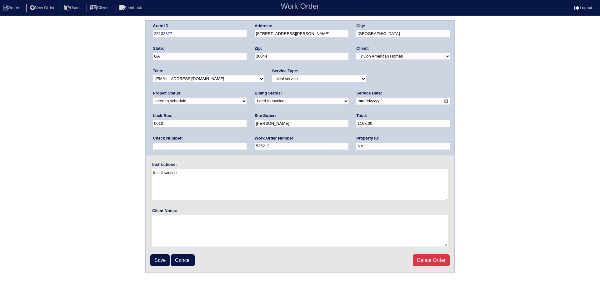
click at [246, 97] on select "new order assigned in progress field complete need to schedule admin review arc…" at bounding box center [200, 100] width 94 height 7
select select "assigned"
click at [246, 97] on select "new order assigned in progress field complete need to schedule admin review arc…" at bounding box center [200, 100] width 94 height 7
click at [356, 101] on input "2025-08-21" at bounding box center [403, 100] width 94 height 7
click at [186, 77] on select "-select- aretesmg+backup-tech@gmail.com benjohnholt88@gmail.com callisonhvac@ya…" at bounding box center [208, 78] width 111 height 7
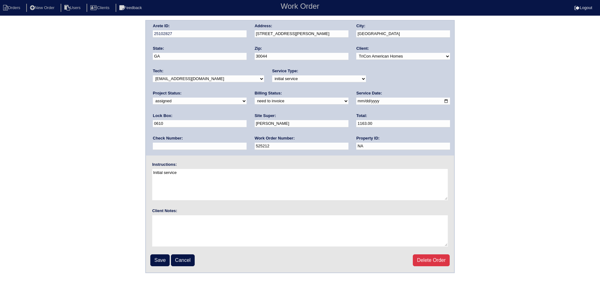
select select "27"
click at [153, 75] on select "-select- aretesmg+backup-tech@gmail.com benjohnholt88@gmail.com callisonhvac@ya…" at bounding box center [208, 78] width 111 height 7
drag, startPoint x: 154, startPoint y: 268, endPoint x: 154, endPoint y: 264, distance: 4.4
click at [153, 268] on fieldset "Arete ID: 25102827 Address: 2937 McKenzie Dr City: Lawrenceville State: GA Zip:…" at bounding box center [300, 146] width 308 height 251
click at [155, 264] on input "Save" at bounding box center [159, 260] width 19 height 12
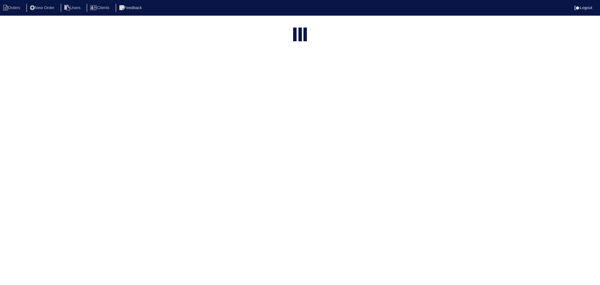
select select "15"
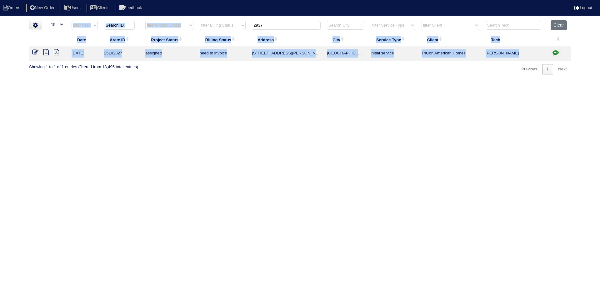
drag, startPoint x: 267, startPoint y: 20, endPoint x: 238, endPoint y: 22, distance: 29.2
click at [238, 22] on div "▼ 10 15 25 50 200 500 Search: Date Arete ID Project Status Billing Status Addre…" at bounding box center [300, 47] width 542 height 54
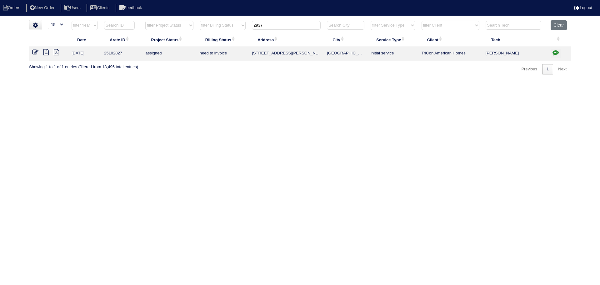
drag, startPoint x: 275, startPoint y: 24, endPoint x: 232, endPoint y: 25, distance: 43.4
click at [232, 25] on tr "filter Year -- Any Year -- 2025 2024 2023 2022 2021 2020 2019 filter Project St…" at bounding box center [300, 26] width 542 height 13
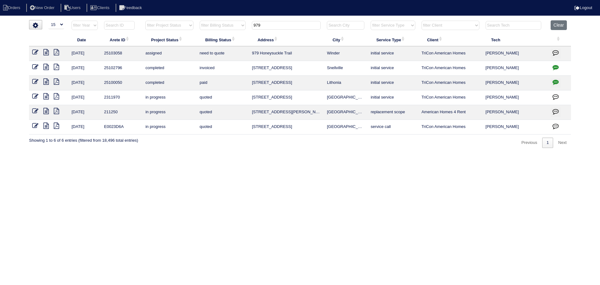
type input "979"
click at [36, 54] on icon at bounding box center [35, 52] width 6 height 6
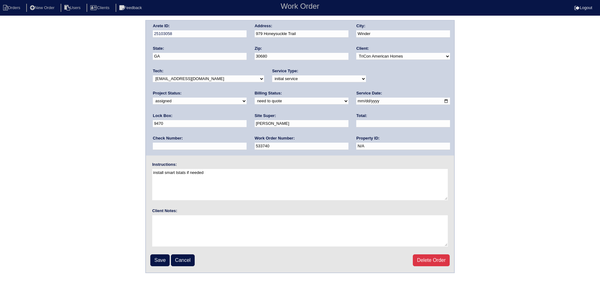
click at [246, 97] on select "new order assigned in progress field complete need to schedule admin review arc…" at bounding box center [200, 100] width 94 height 7
click at [356, 99] on input "2025-08-20" at bounding box center [403, 100] width 94 height 7
type input "2025-08-21"
click at [219, 78] on select "-select- aretesmg+backup-tech@gmail.com benjohnholt88@gmail.com callisonhvac@ya…" at bounding box center [208, 78] width 111 height 7
click at [153, 75] on select "-select- aretesmg+backup-tech@gmail.com benjohnholt88@gmail.com callisonhvac@ya…" at bounding box center [208, 78] width 111 height 7
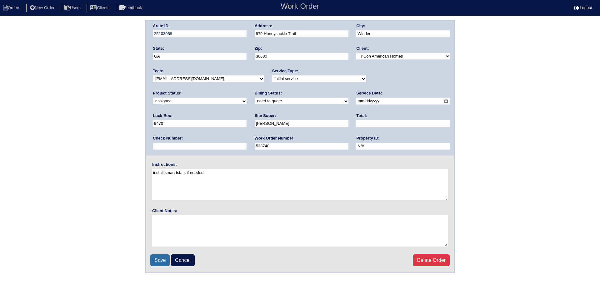
click at [155, 259] on input "Save" at bounding box center [159, 260] width 19 height 12
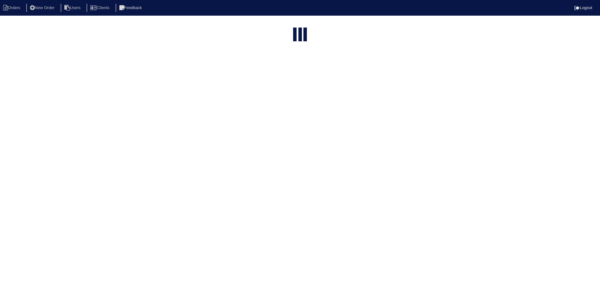
select select "15"
type input "979"
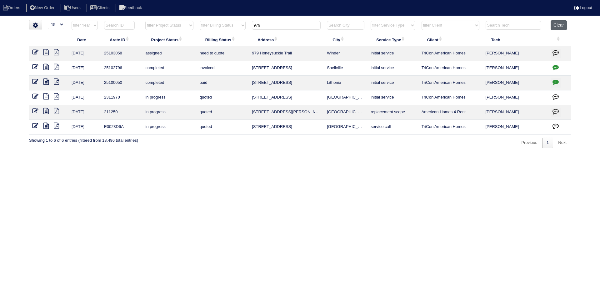
click at [556, 23] on button "Clear" at bounding box center [558, 25] width 16 height 10
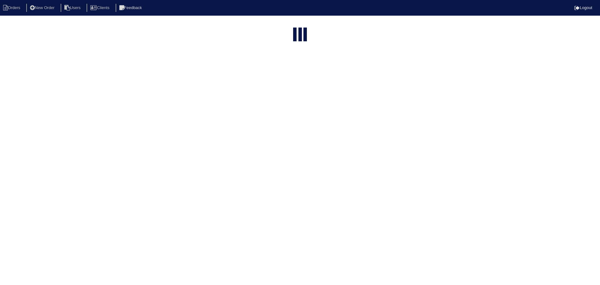
select select "15"
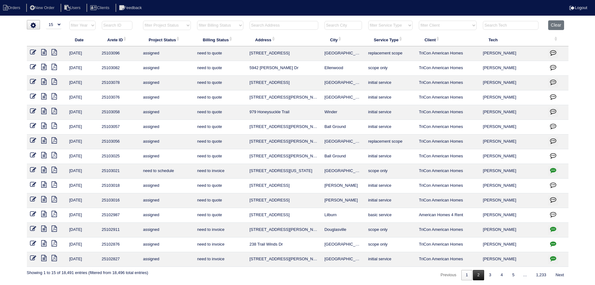
click at [474, 274] on link "2" at bounding box center [478, 275] width 11 height 10
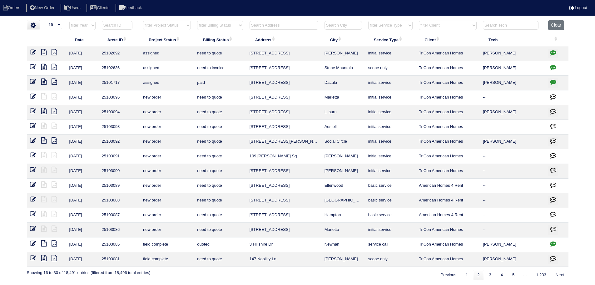
drag, startPoint x: 173, startPoint y: 23, endPoint x: 173, endPoint y: 30, distance: 6.9
click at [173, 27] on select "filter Project Status -- Any Project Status -- new order assigned in progress f…" at bounding box center [167, 25] width 48 height 9
click at [143, 21] on select "filter Project Status -- Any Project Status -- new order assigned in progress f…" at bounding box center [167, 25] width 48 height 9
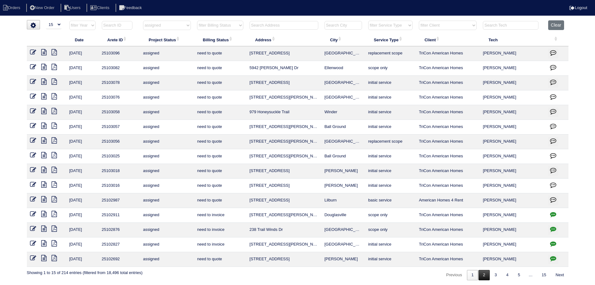
click at [483, 275] on link "2" at bounding box center [484, 275] width 11 height 10
select select "assigned"
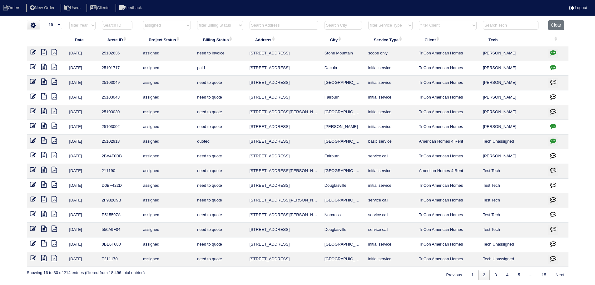
click at [552, 129] on button "button" at bounding box center [553, 126] width 10 height 9
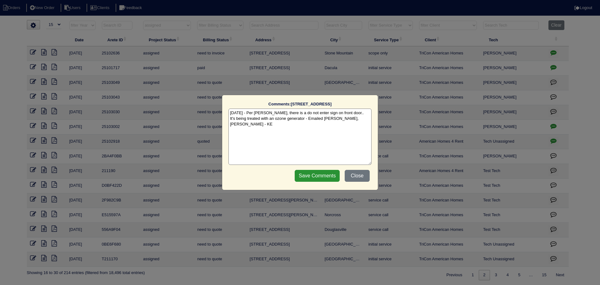
click at [552, 129] on div "Comments: [STREET_ADDRESS][PERSON_NAME] The comments on file have changed since…" at bounding box center [300, 142] width 600 height 285
